Goal: Transaction & Acquisition: Purchase product/service

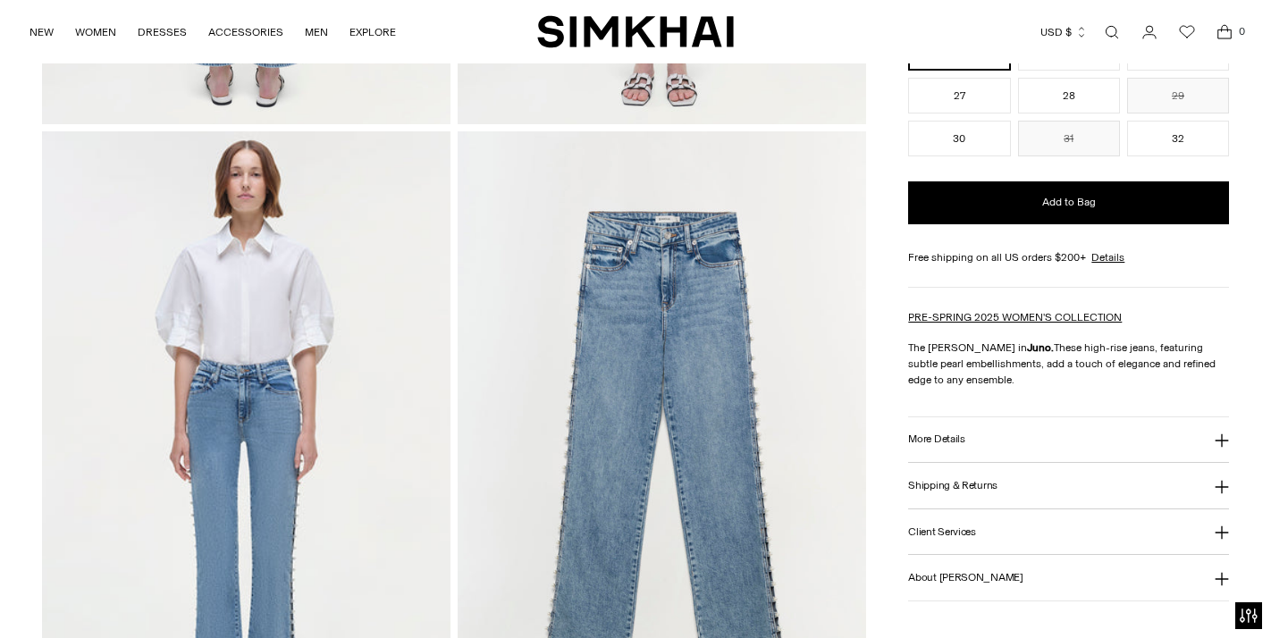
click at [1203, 44] on link "Wishlist" at bounding box center [1187, 32] width 36 height 36
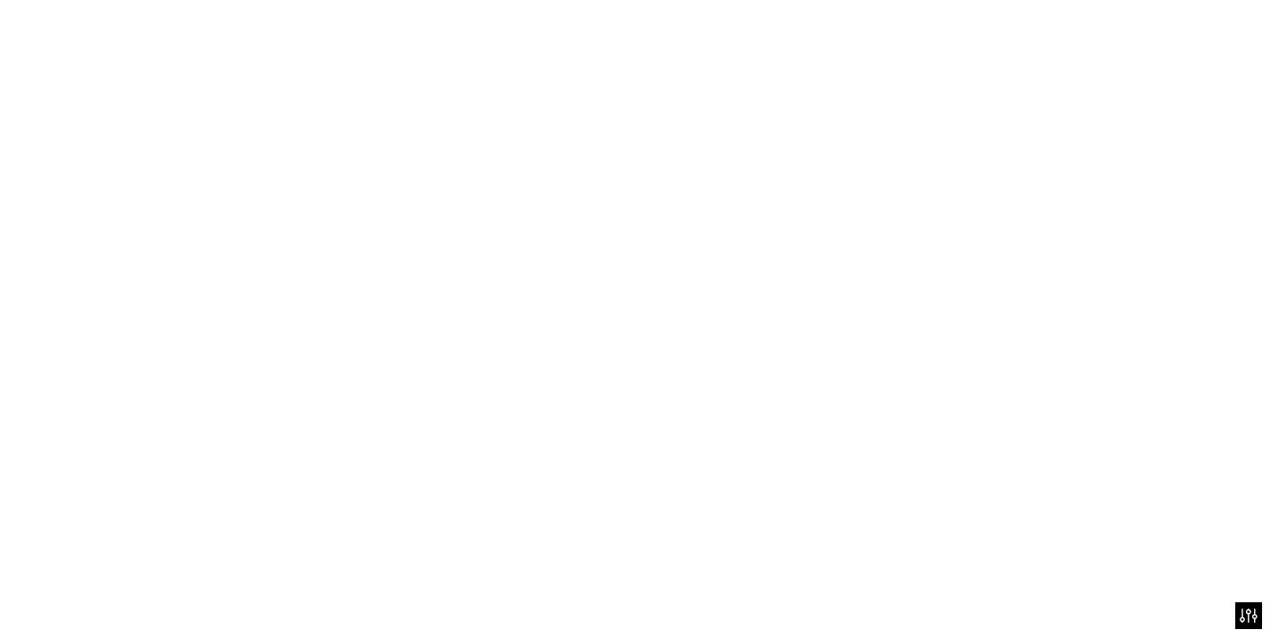
scroll to position [1860, 0]
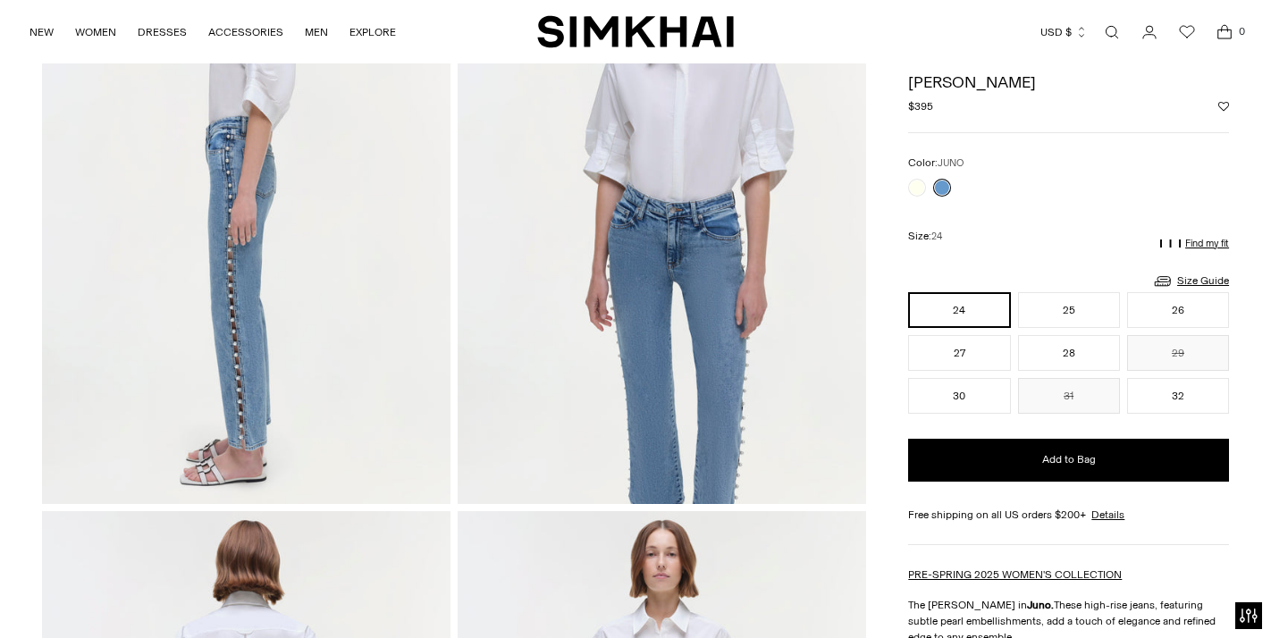
scroll to position [850, 0]
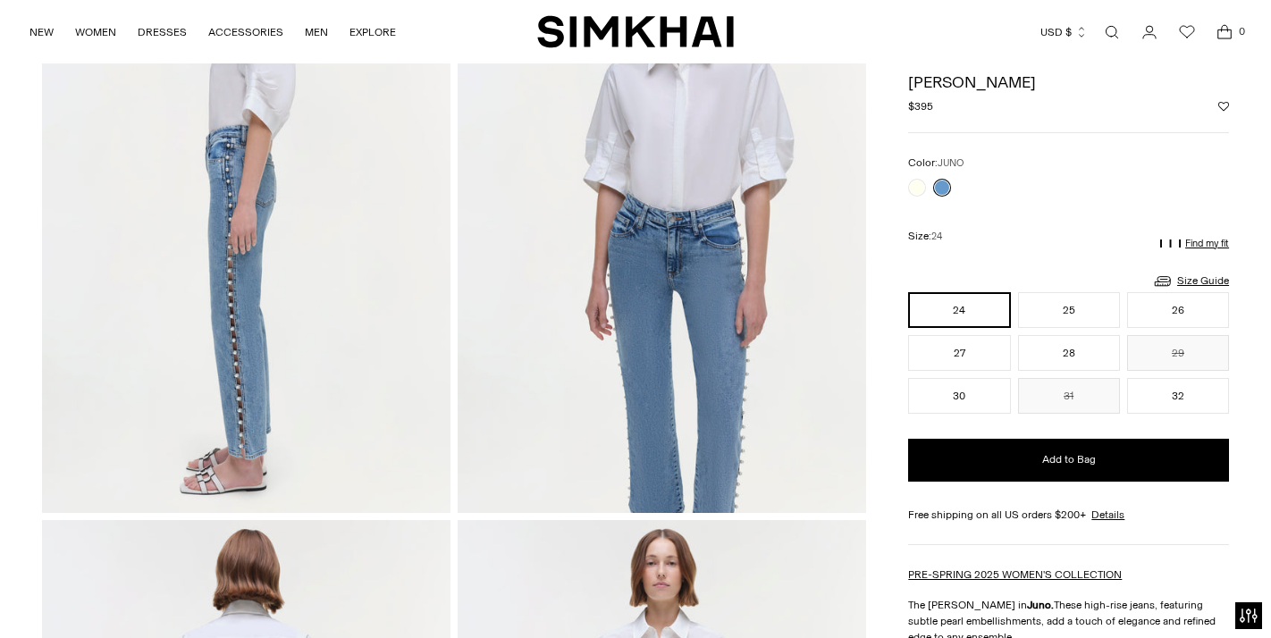
click at [1029, 237] on div "Size: 24" at bounding box center [1068, 237] width 321 height 38
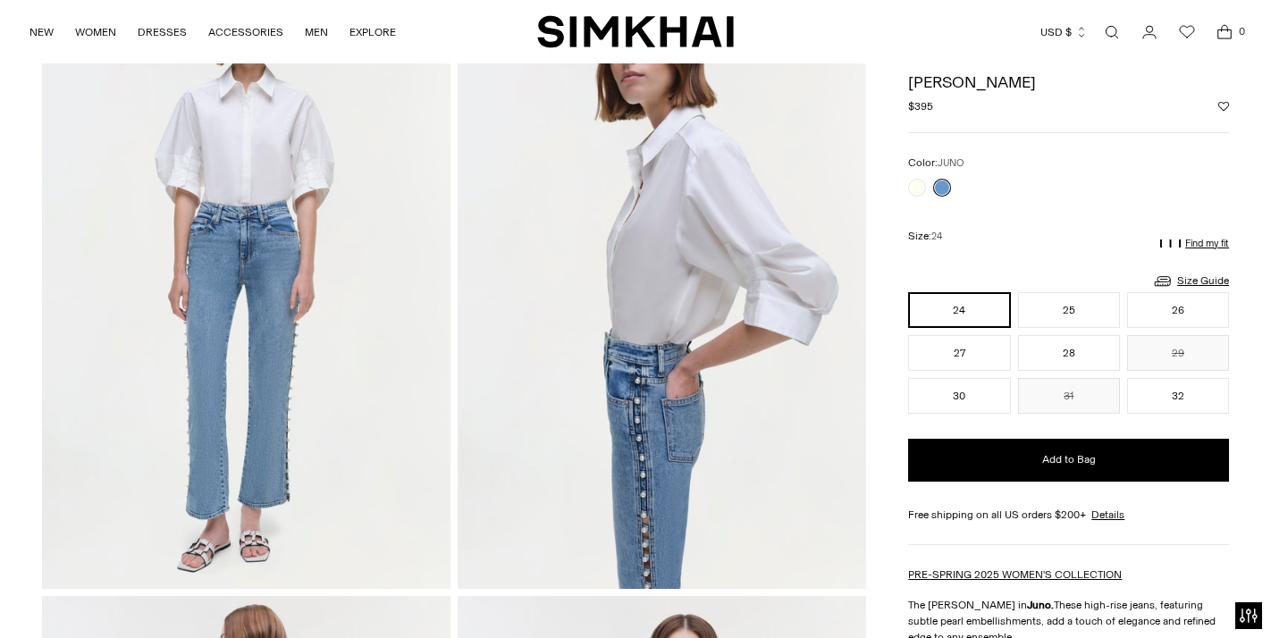
scroll to position [0, 0]
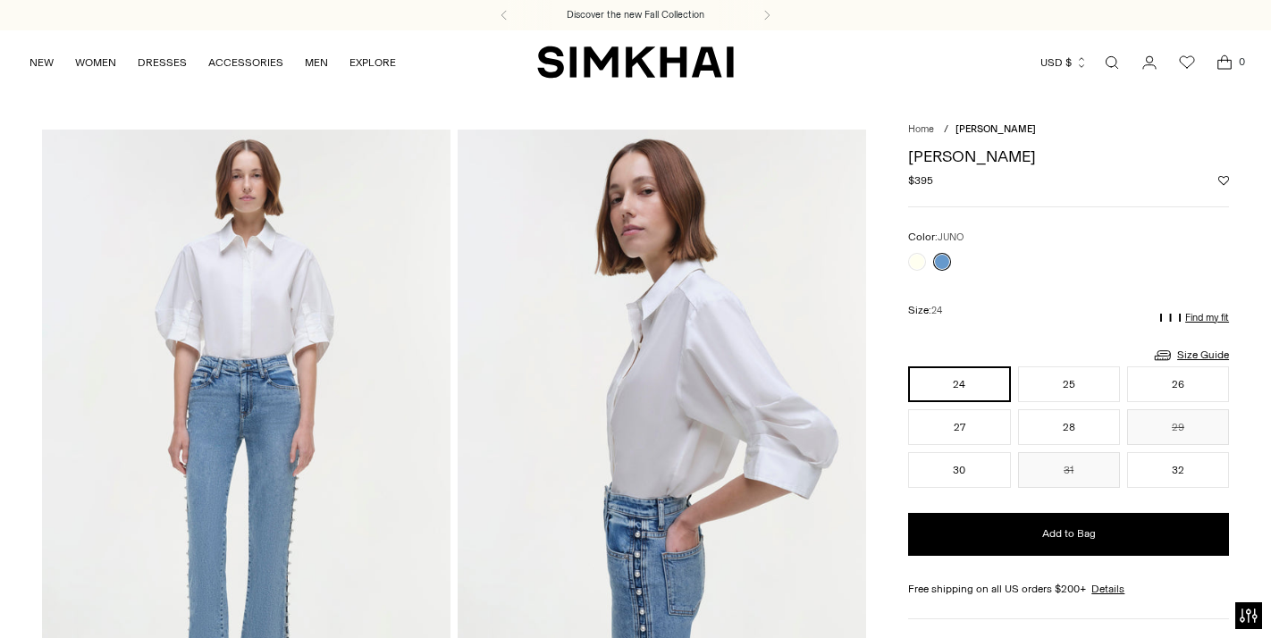
click at [996, 264] on div at bounding box center [1068, 262] width 321 height 18
